Goal: Task Accomplishment & Management: Manage account settings

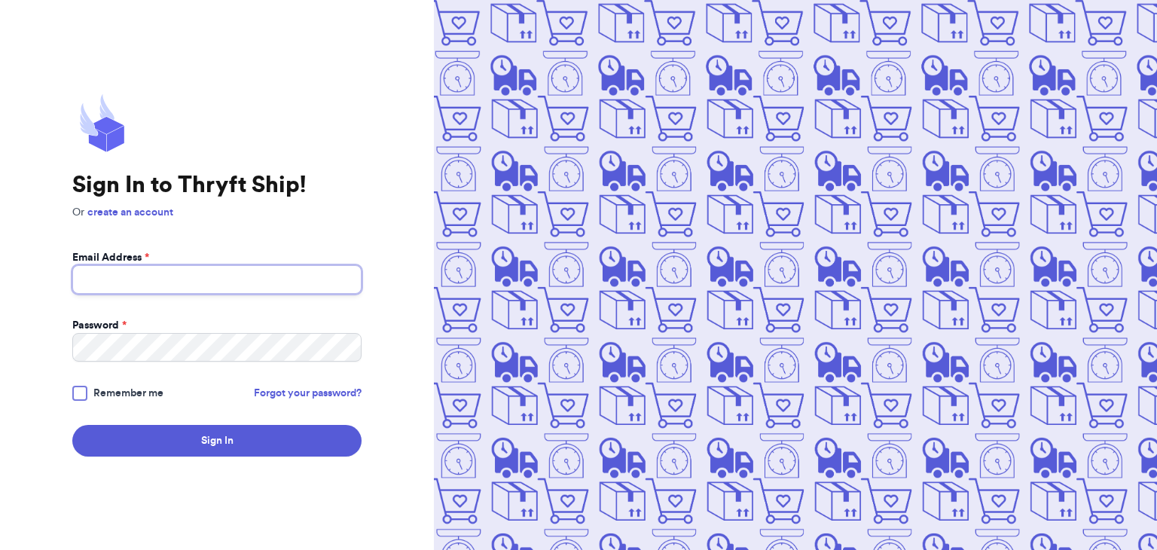
type input "jess.r.lowery@gmail.com"
click at [80, 394] on div at bounding box center [79, 393] width 15 height 15
click at [0, 0] on input "Remember me" at bounding box center [0, 0] width 0 height 0
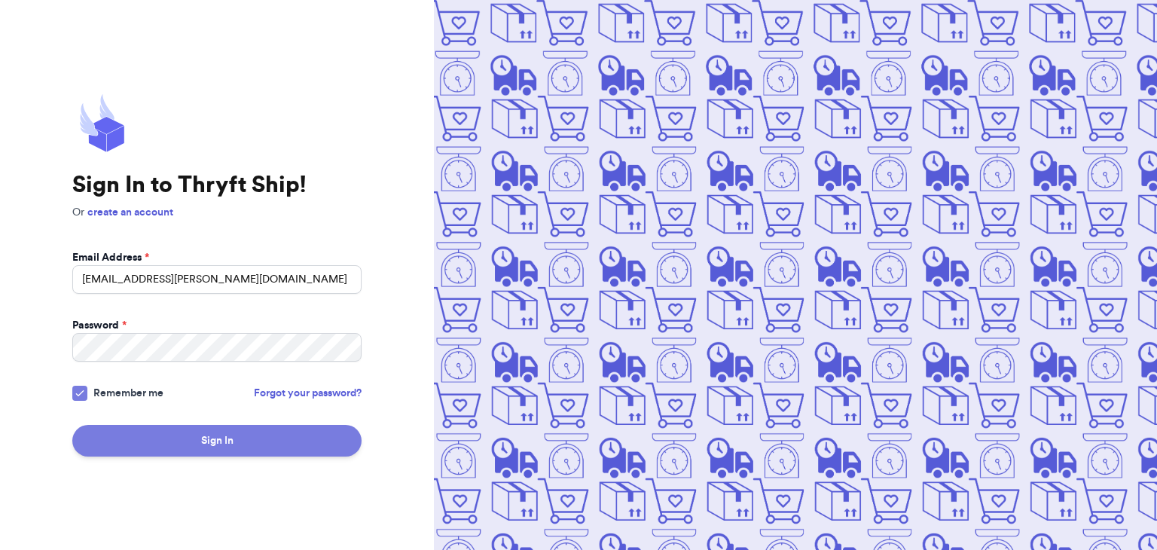
click at [112, 435] on button "Sign In" at bounding box center [216, 441] width 289 height 32
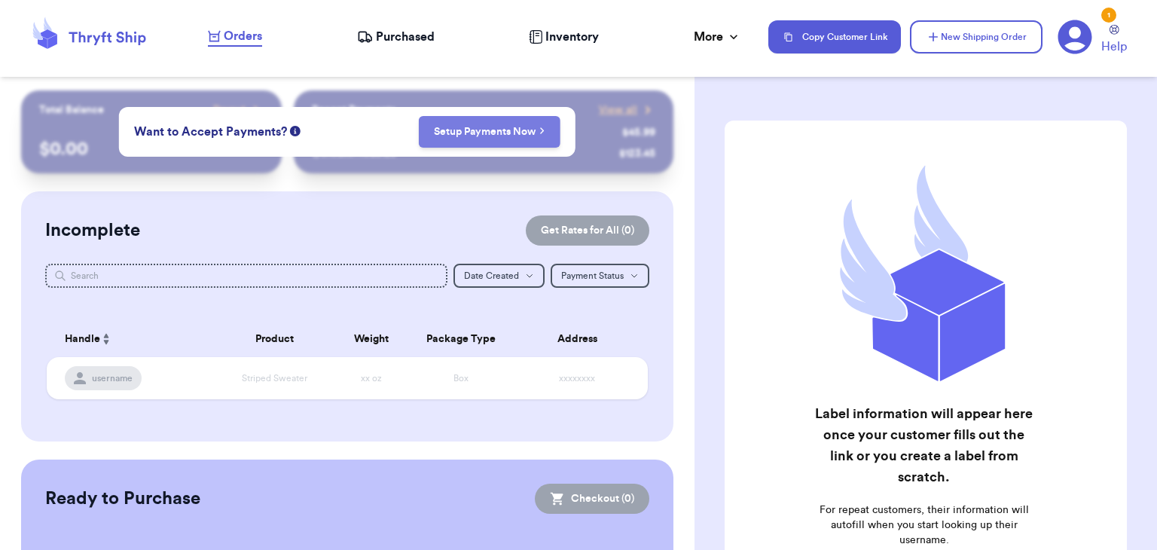
click at [472, 139] on link "Setup Payments Now" at bounding box center [489, 131] width 111 height 15
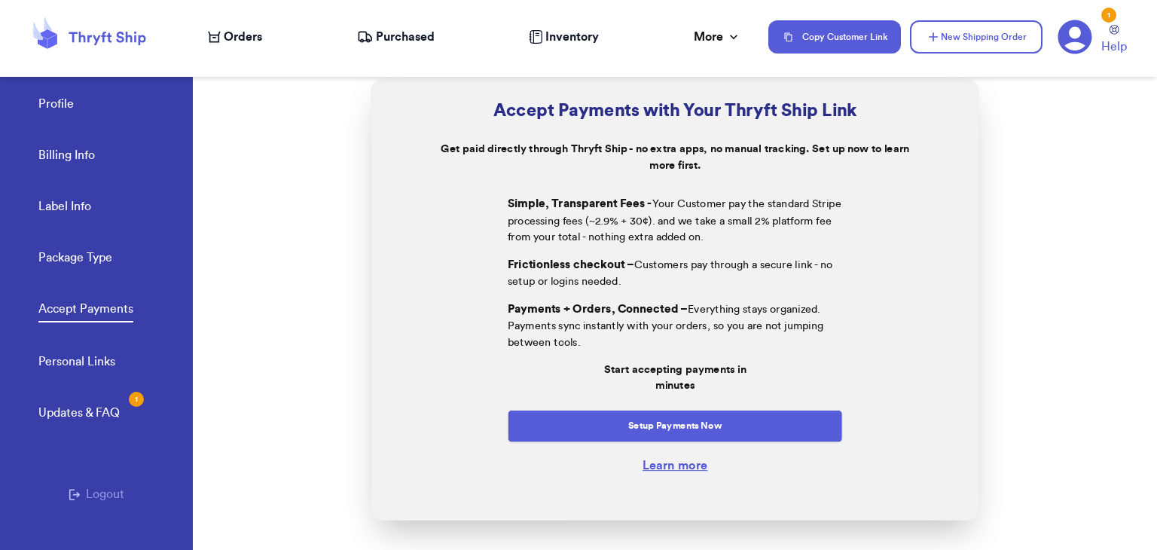
scroll to position [62, 0]
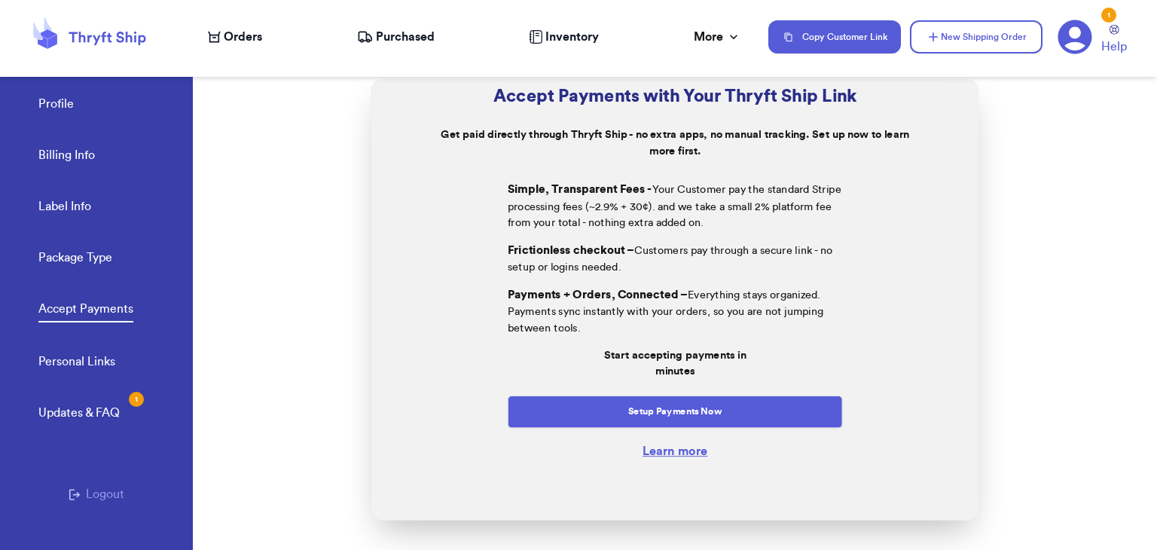
click at [674, 450] on link "Learn more" at bounding box center [674, 450] width 65 height 12
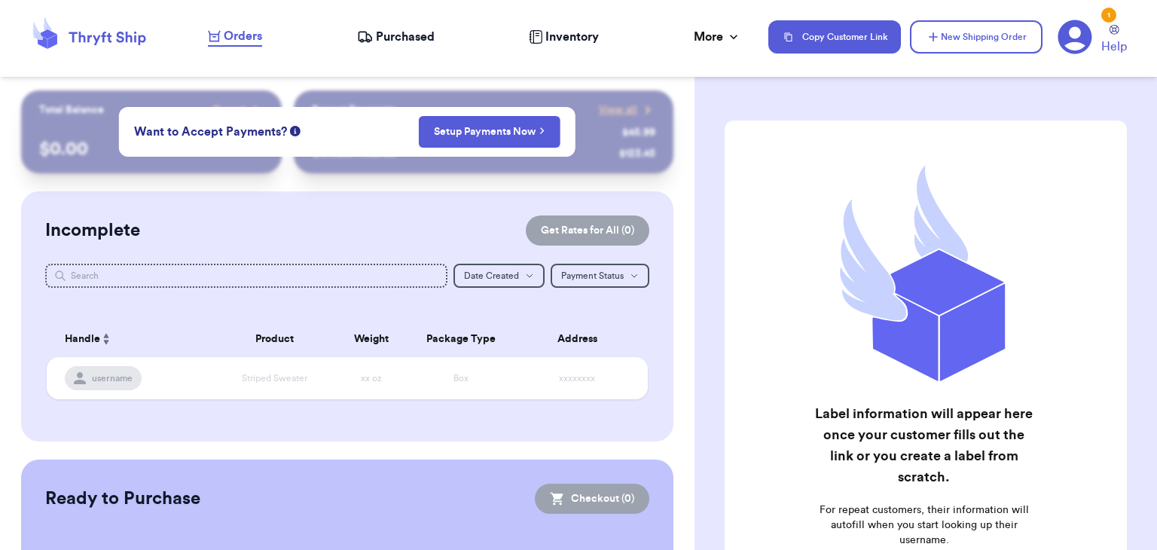
click at [1066, 38] on icon at bounding box center [1075, 37] width 34 height 34
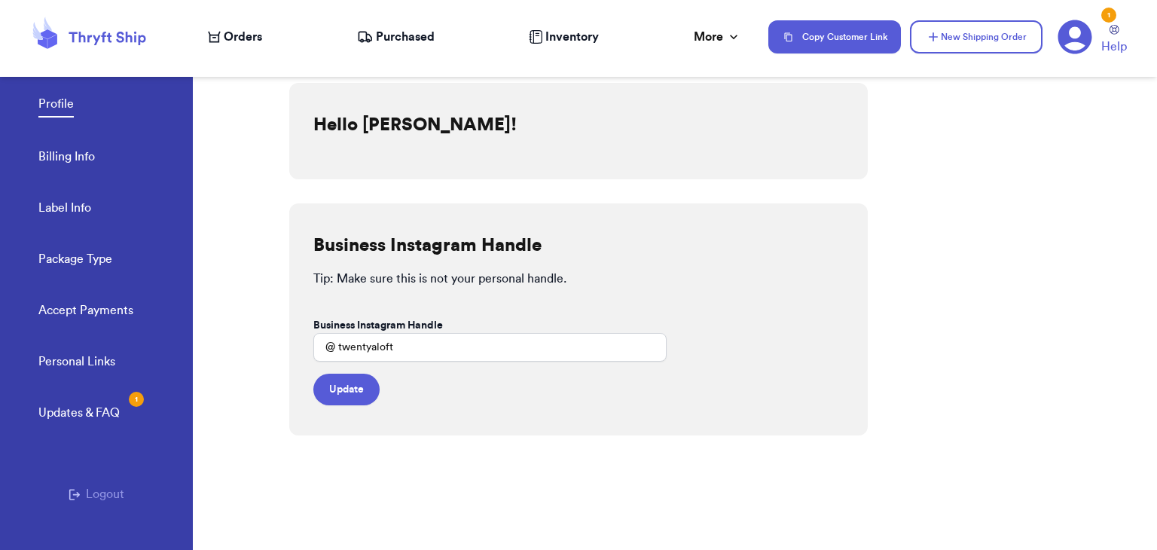
click at [78, 154] on link "Billing Info" at bounding box center [66, 158] width 56 height 21
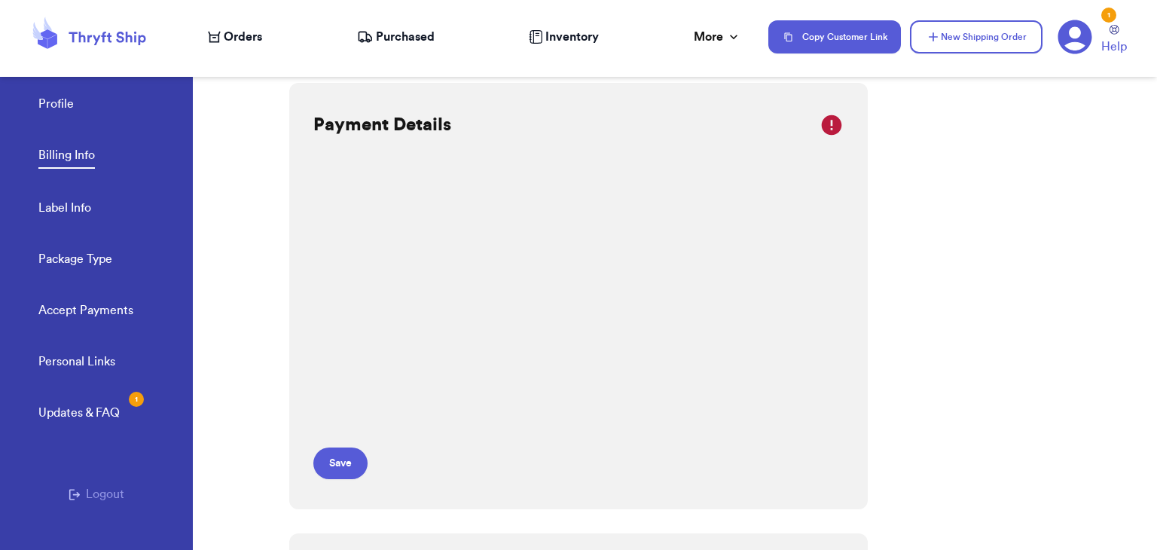
click at [78, 203] on link "Label Info" at bounding box center [64, 209] width 53 height 21
select select "NY"
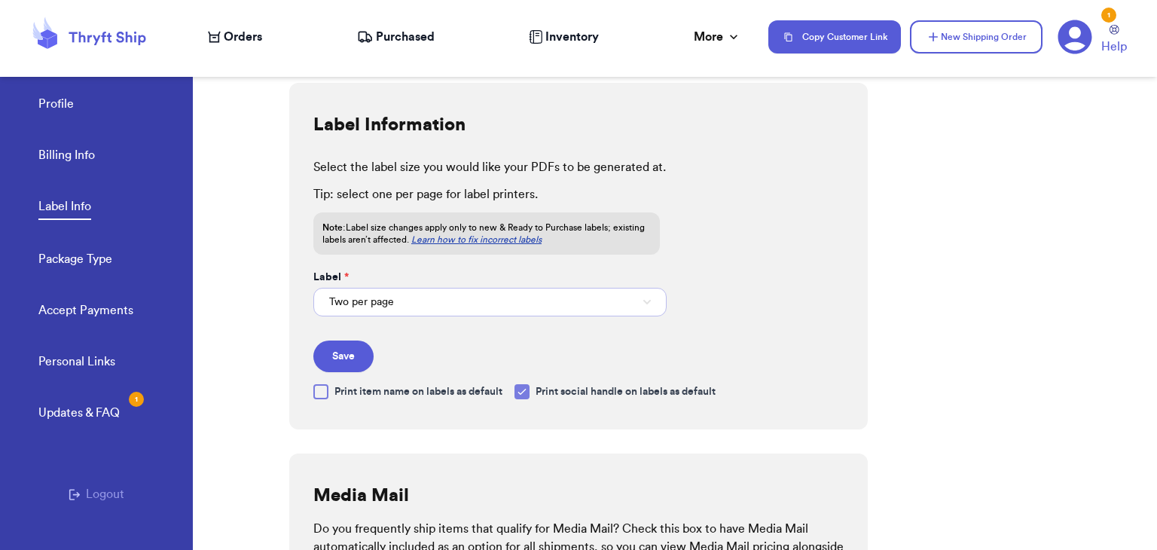
click at [450, 296] on button "Two per page" at bounding box center [489, 302] width 353 height 29
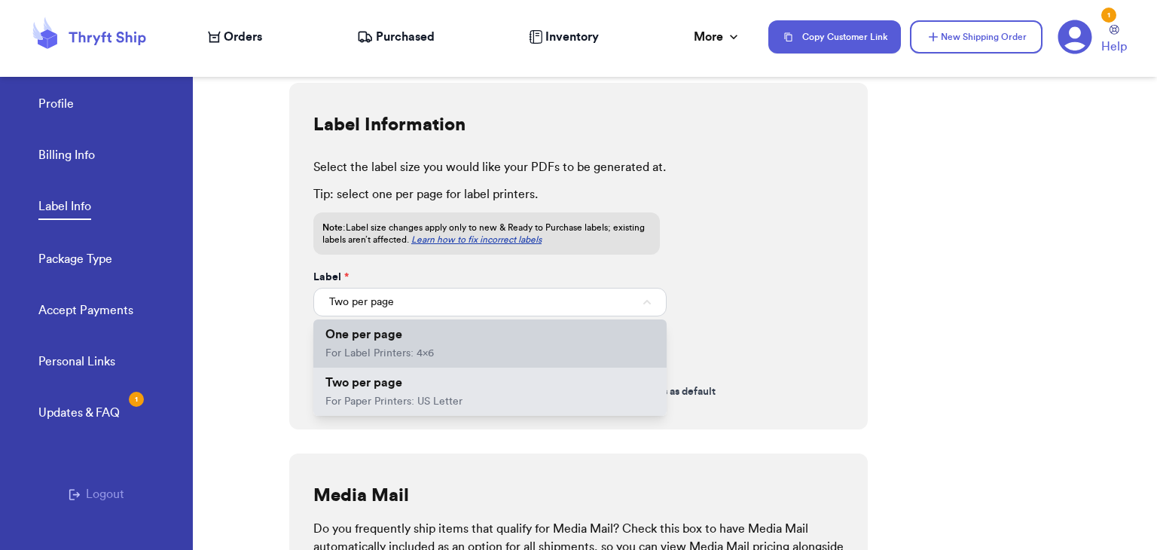
click at [393, 353] on span "For Label Printers: 4x6" at bounding box center [379, 353] width 108 height 11
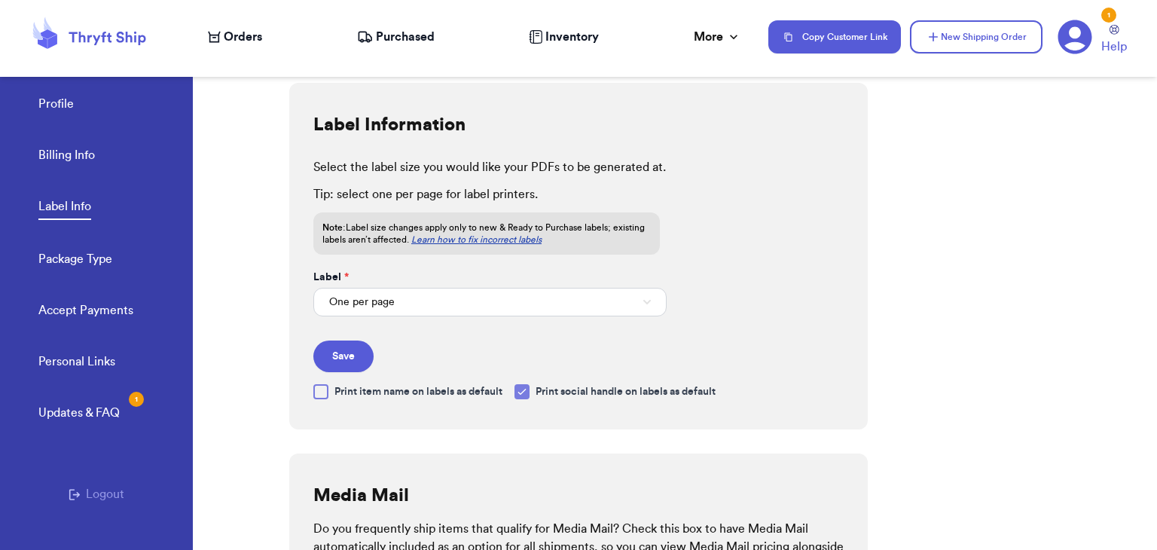
click at [322, 386] on div at bounding box center [320, 391] width 15 height 15
click at [0, 0] on input "Print item name on labels as default" at bounding box center [0, 0] width 0 height 0
click at [528, 389] on icon at bounding box center [522, 392] width 12 height 12
click at [0, 0] on input "Print social handle on labels as default" at bounding box center [0, 0] width 0 height 0
click at [355, 352] on button "Save" at bounding box center [343, 356] width 60 height 32
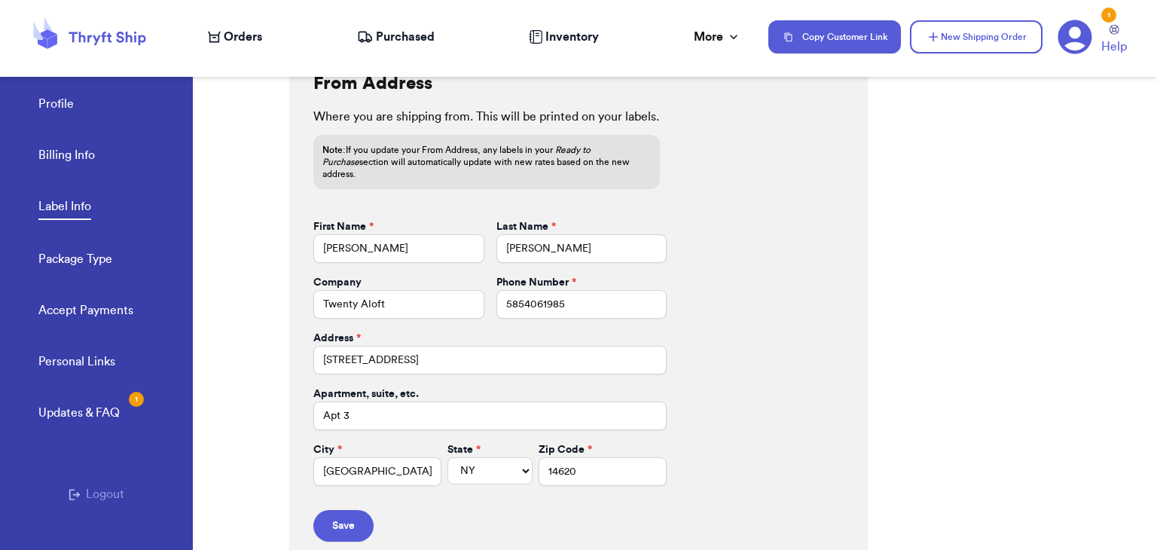
scroll to position [657, 0]
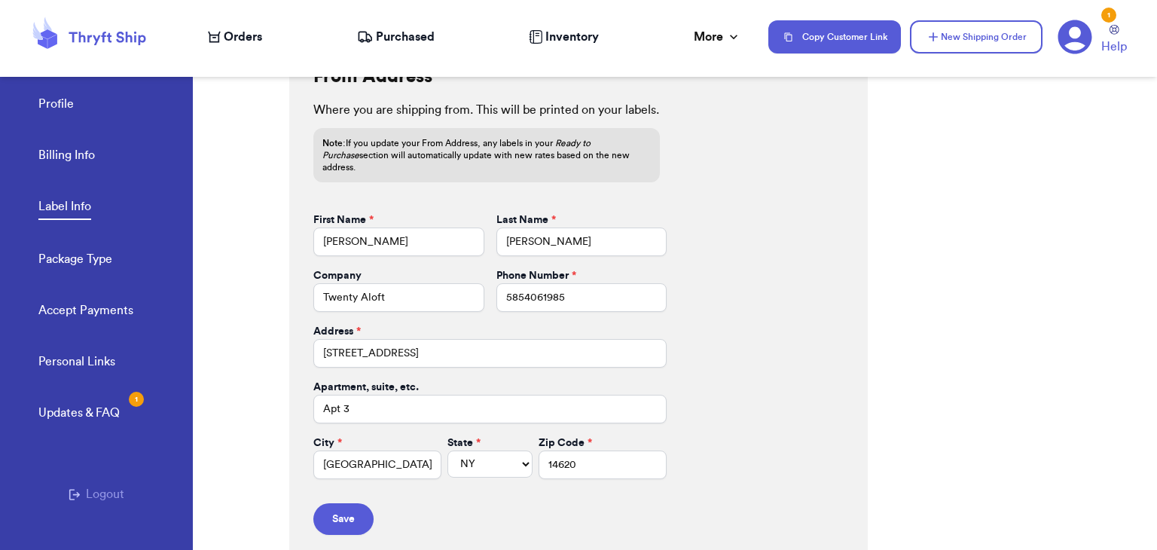
click at [94, 258] on link "Package Type" at bounding box center [75, 260] width 74 height 21
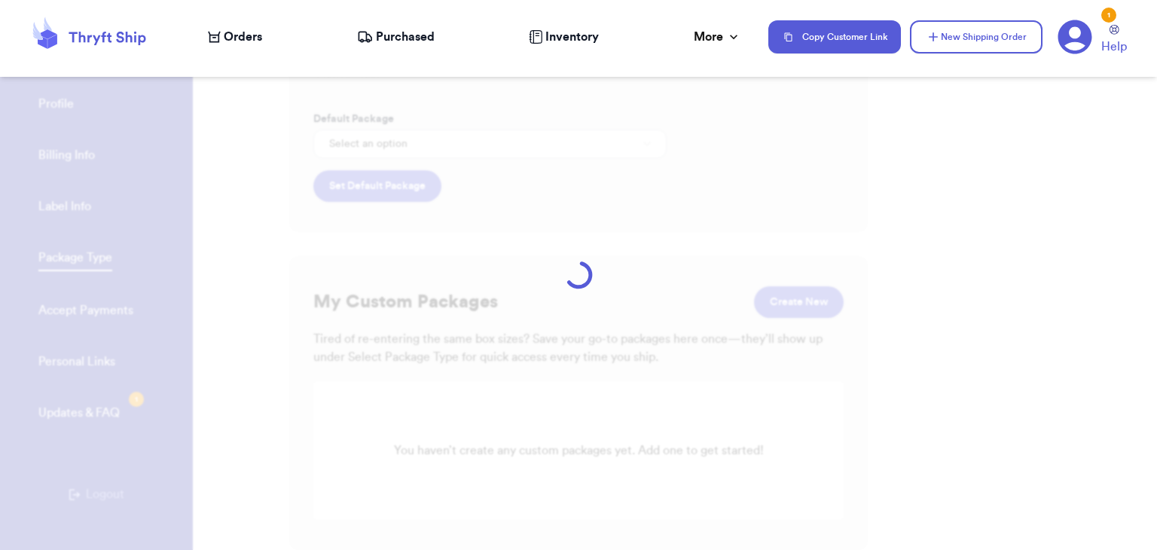
scroll to position [30, 0]
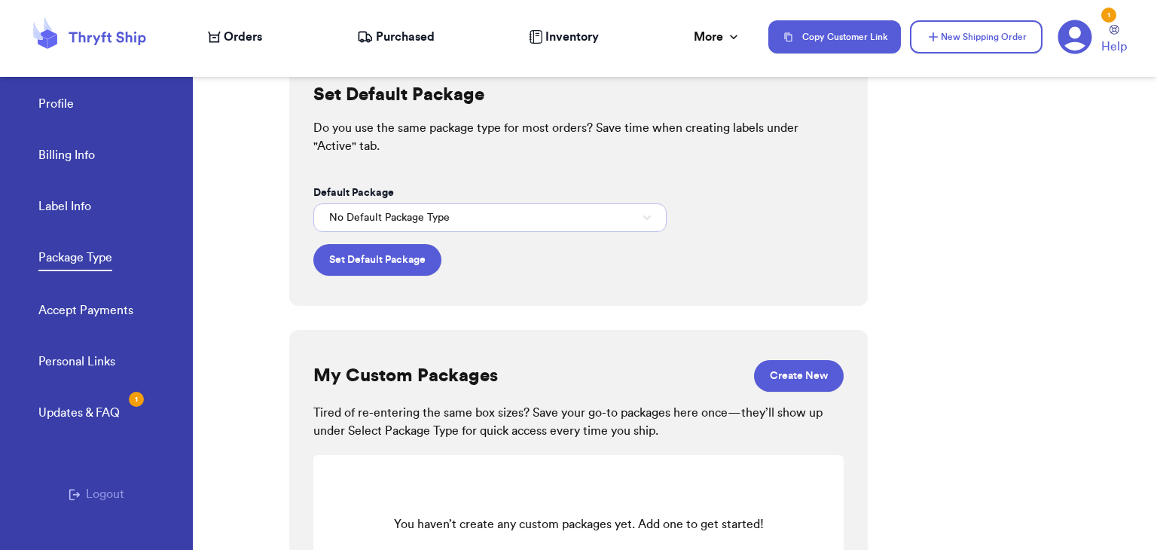
click at [520, 203] on button "No Default Package Type" at bounding box center [489, 217] width 353 height 29
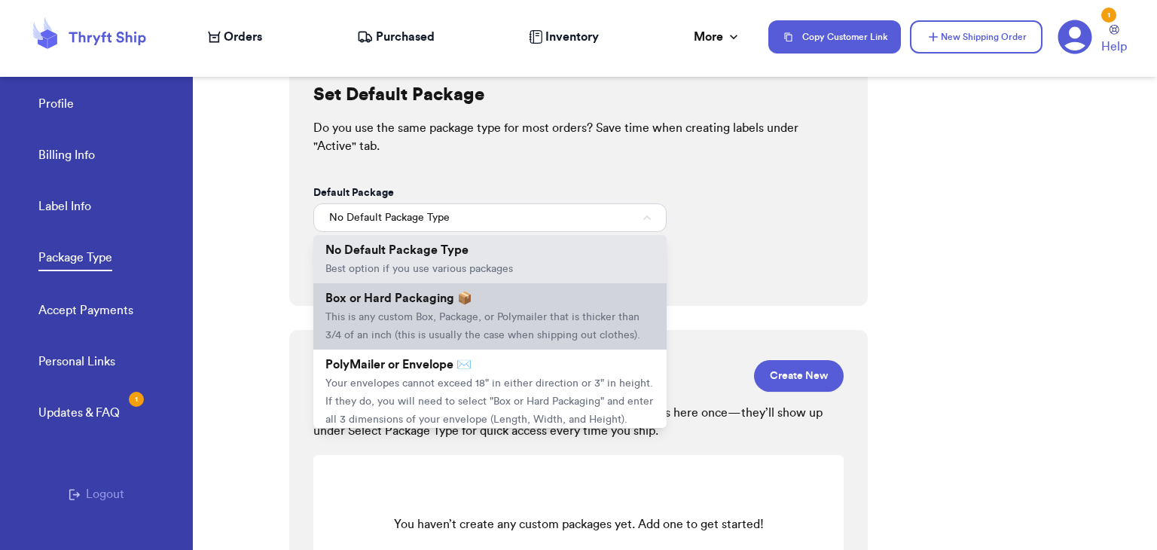
click at [404, 312] on span "This is any custom Box, Package, or Polymailer that is thicker than 3/4 of an i…" at bounding box center [482, 326] width 315 height 29
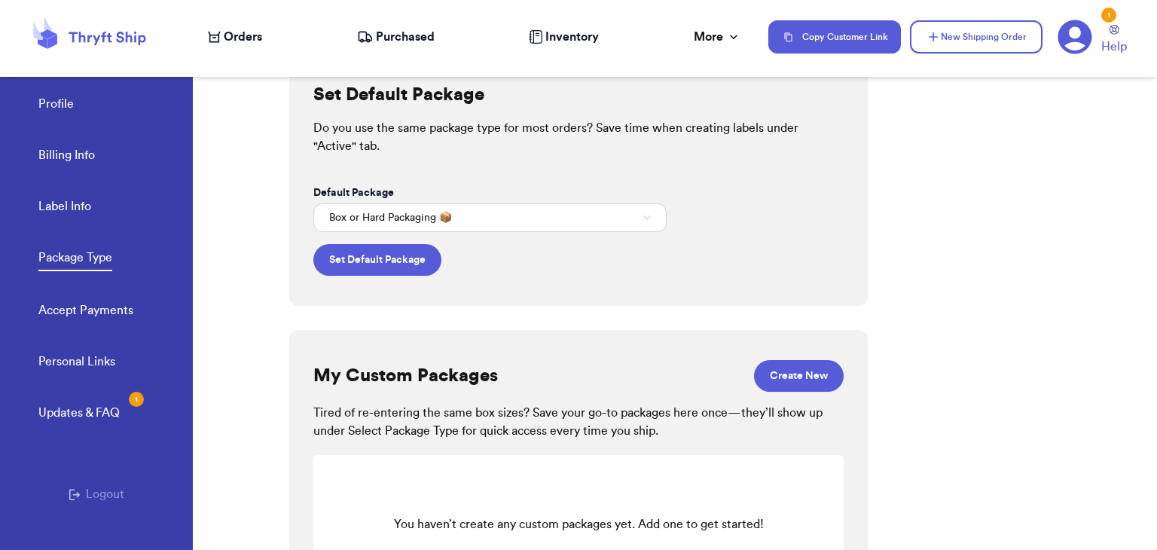
click at [929, 355] on div "Set Default Package Do you use the same package type for most orders? Save time…" at bounding box center [722, 301] width 867 height 497
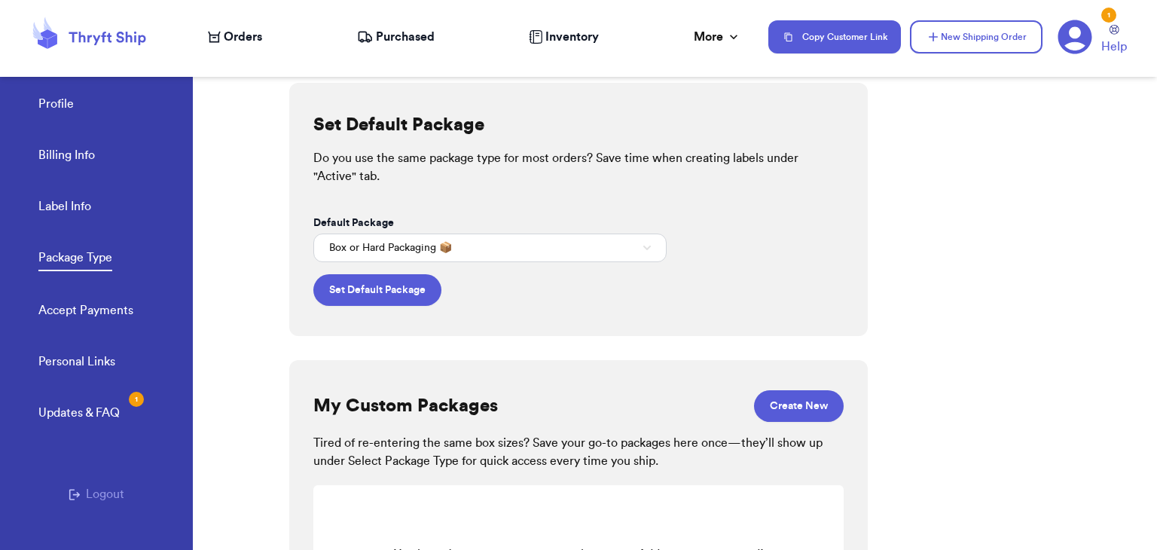
scroll to position [102, 0]
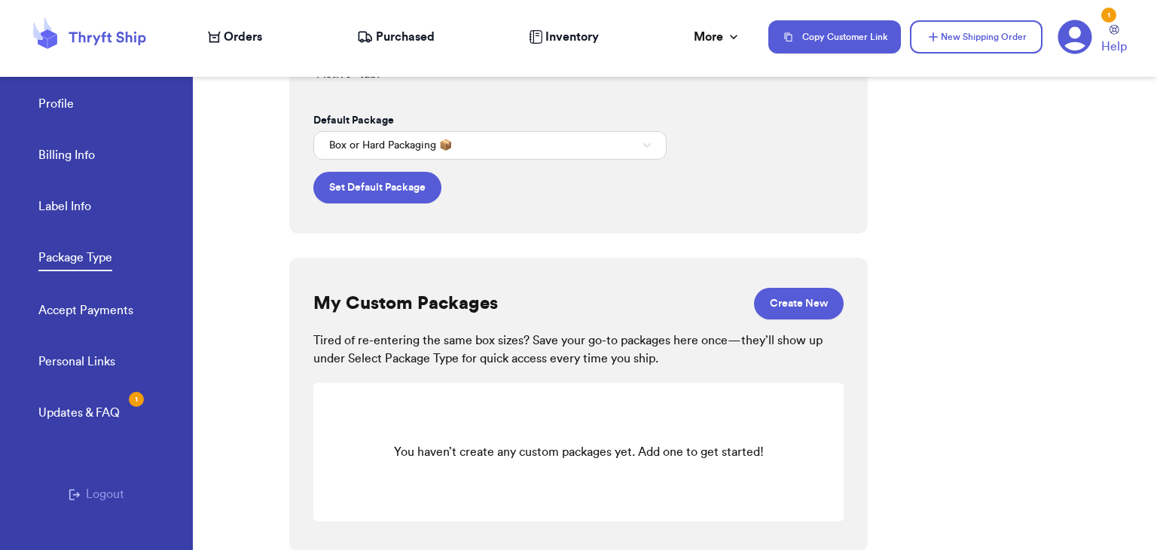
click at [77, 317] on link "Accept Payments" at bounding box center [85, 311] width 95 height 21
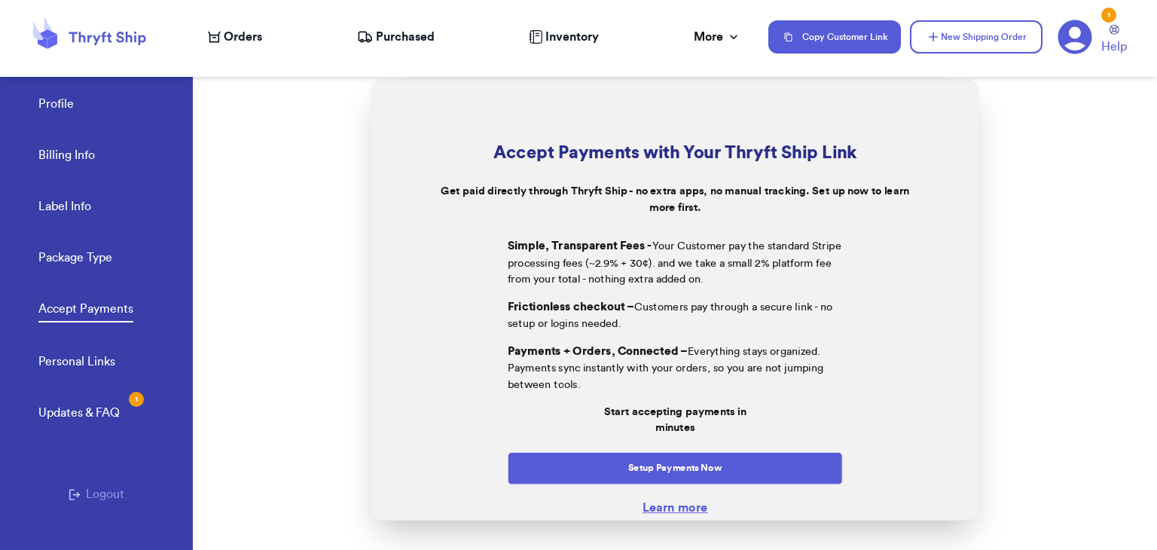
click at [88, 364] on link "Personal Links" at bounding box center [76, 362] width 77 height 21
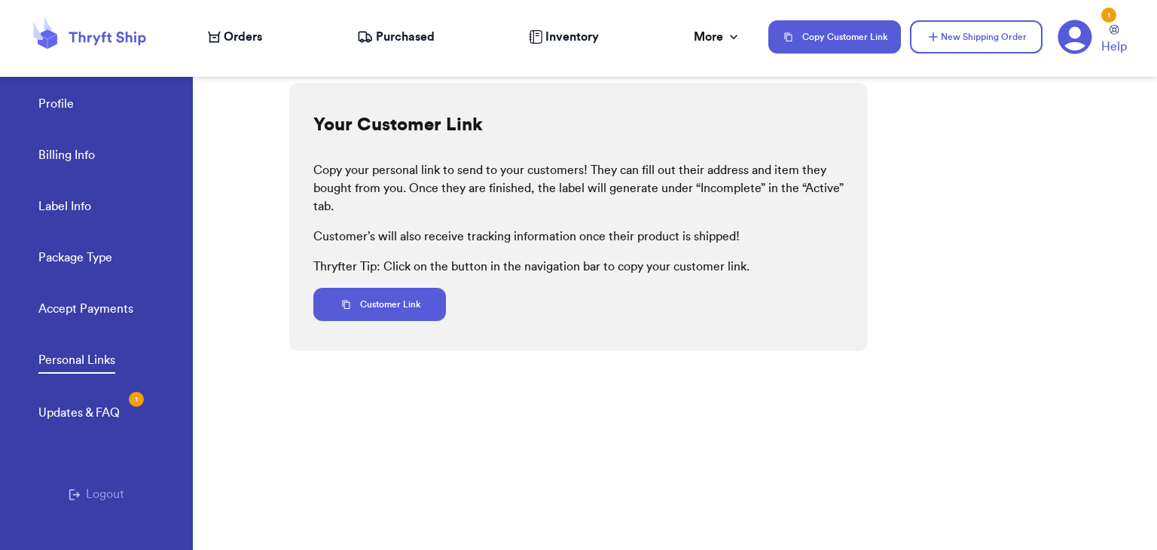
click at [1065, 33] on icon at bounding box center [1075, 37] width 34 height 34
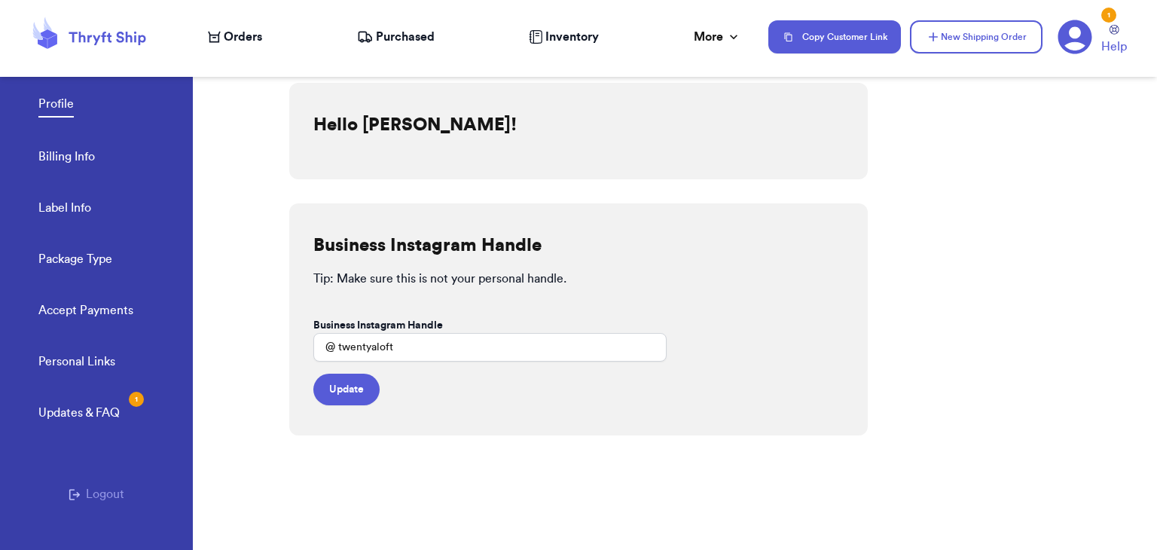
click at [92, 47] on icon at bounding box center [89, 37] width 120 height 41
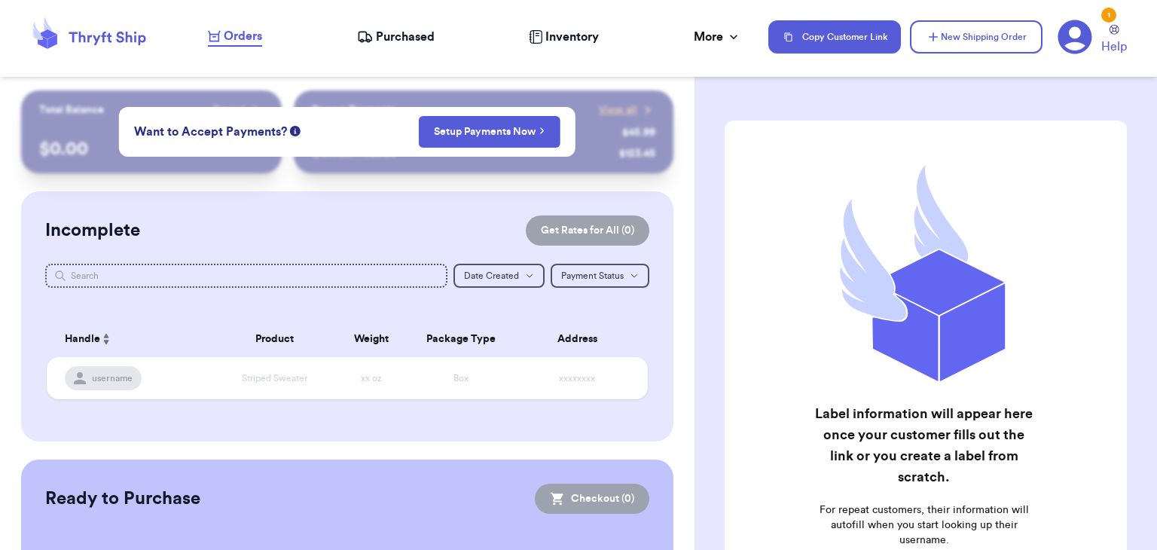
click at [554, 35] on span "Inventory" at bounding box center [571, 37] width 53 height 18
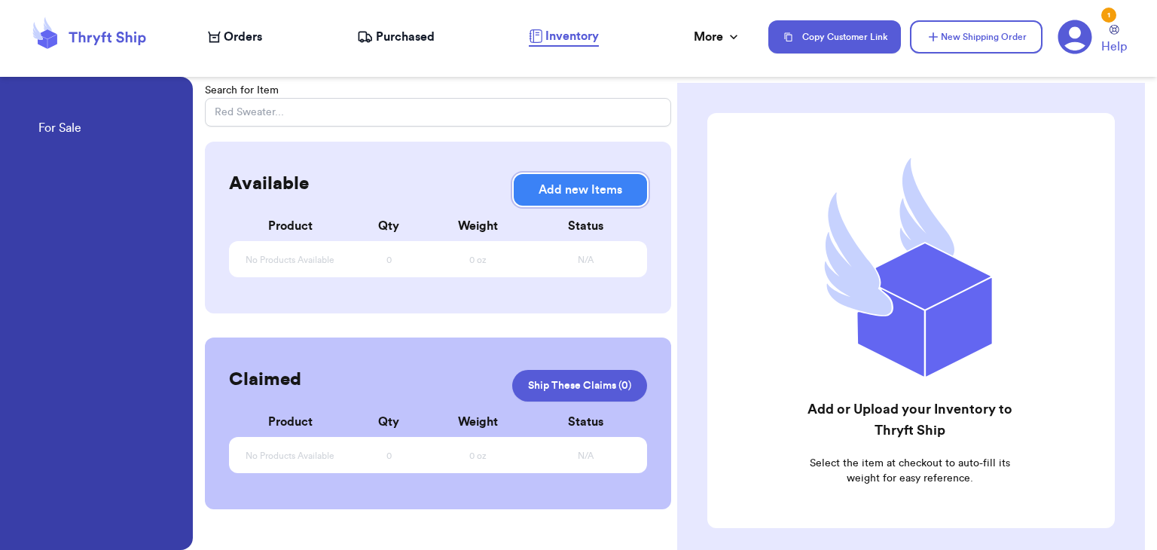
click at [566, 198] on button "Add new Items" at bounding box center [580, 190] width 133 height 32
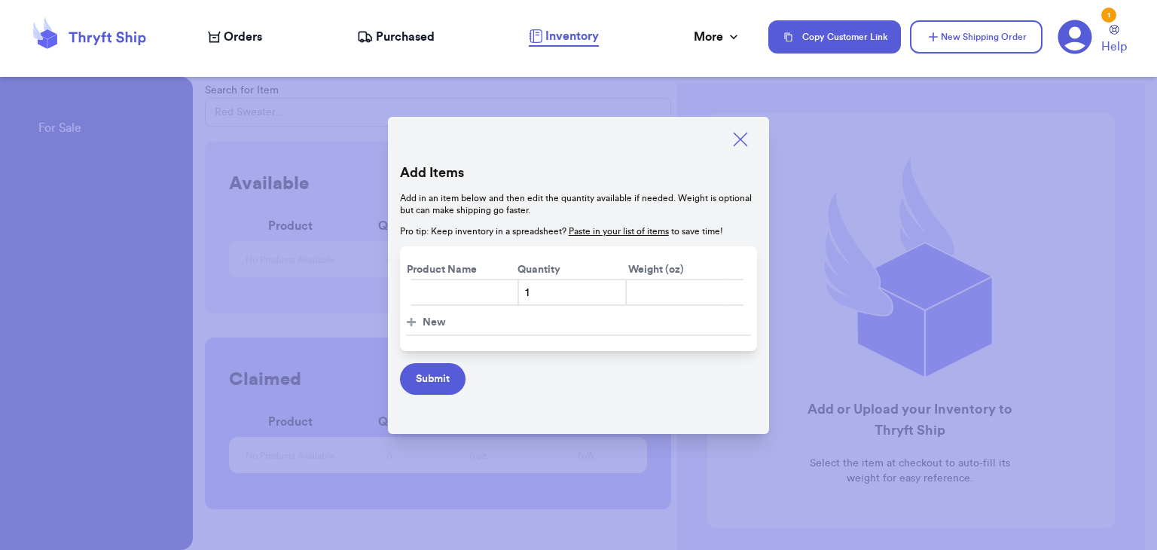
click at [455, 297] on input "text" at bounding box center [464, 292] width 109 height 27
click at [650, 290] on input "number" at bounding box center [676, 292] width 102 height 27
click at [730, 144] on icon at bounding box center [740, 139] width 21 height 21
